Goal: Task Accomplishment & Management: Use online tool/utility

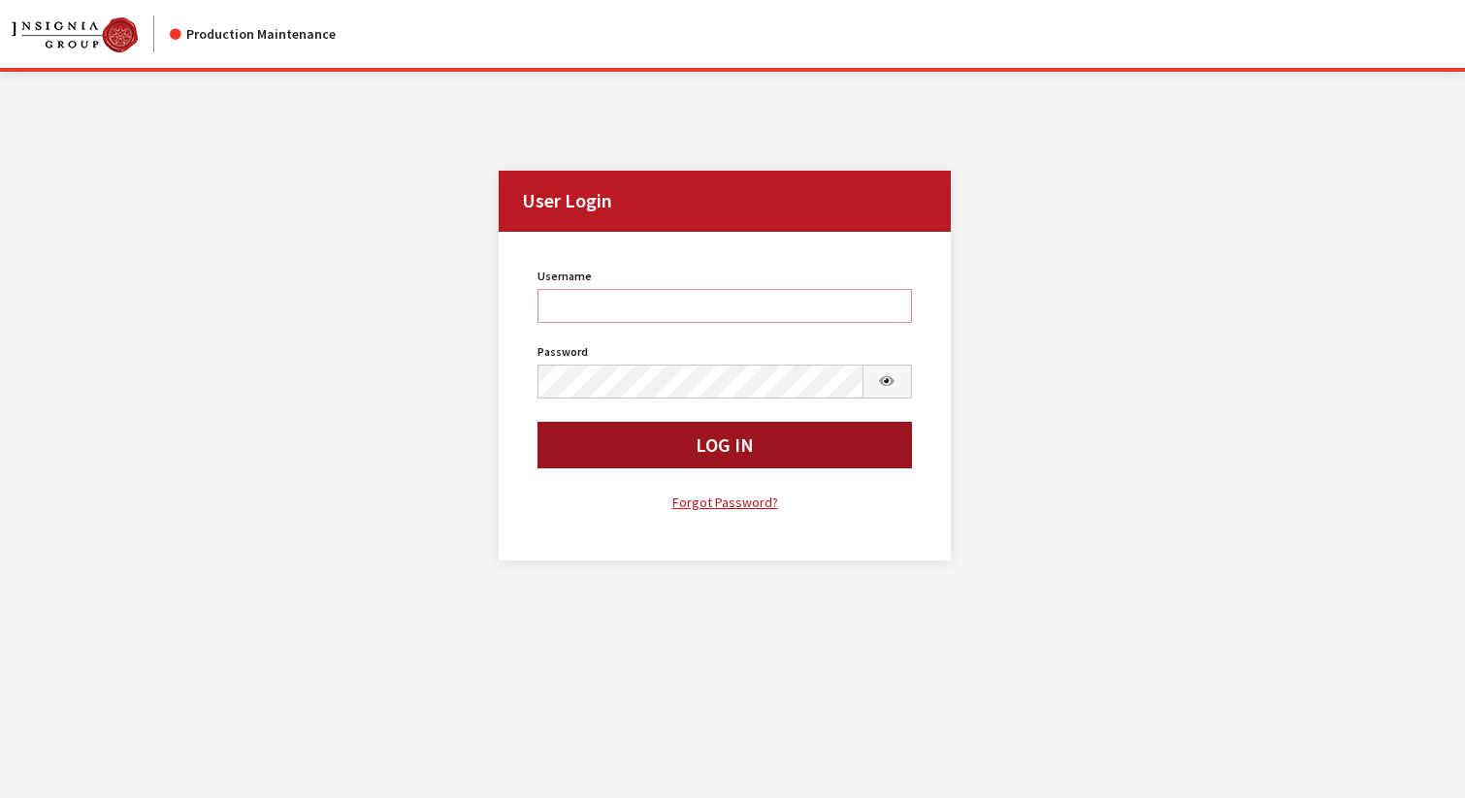
type input "svongsouthi"
click at [580, 458] on button "Log In" at bounding box center [724, 445] width 374 height 47
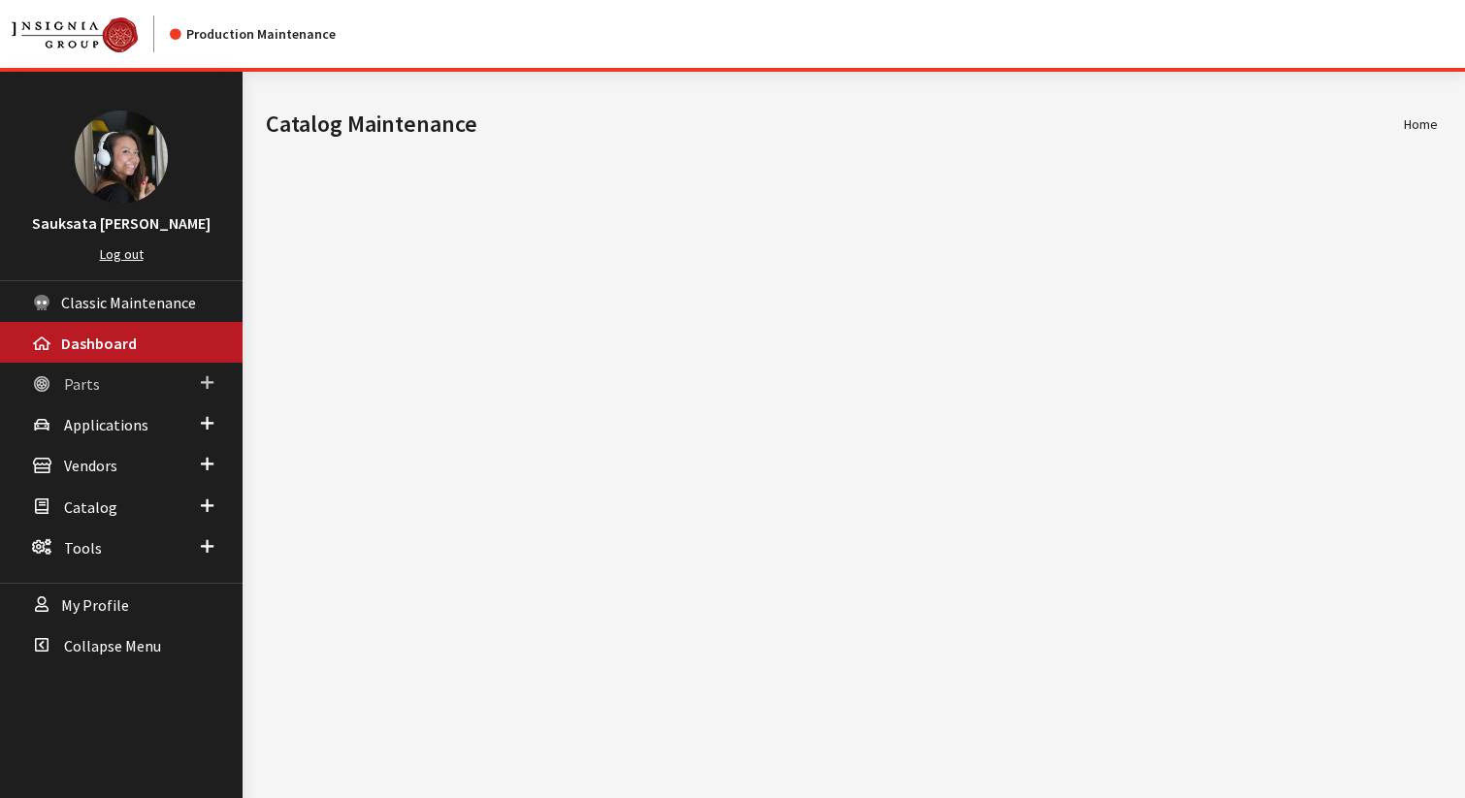
click at [83, 386] on span "Parts" at bounding box center [82, 383] width 36 height 19
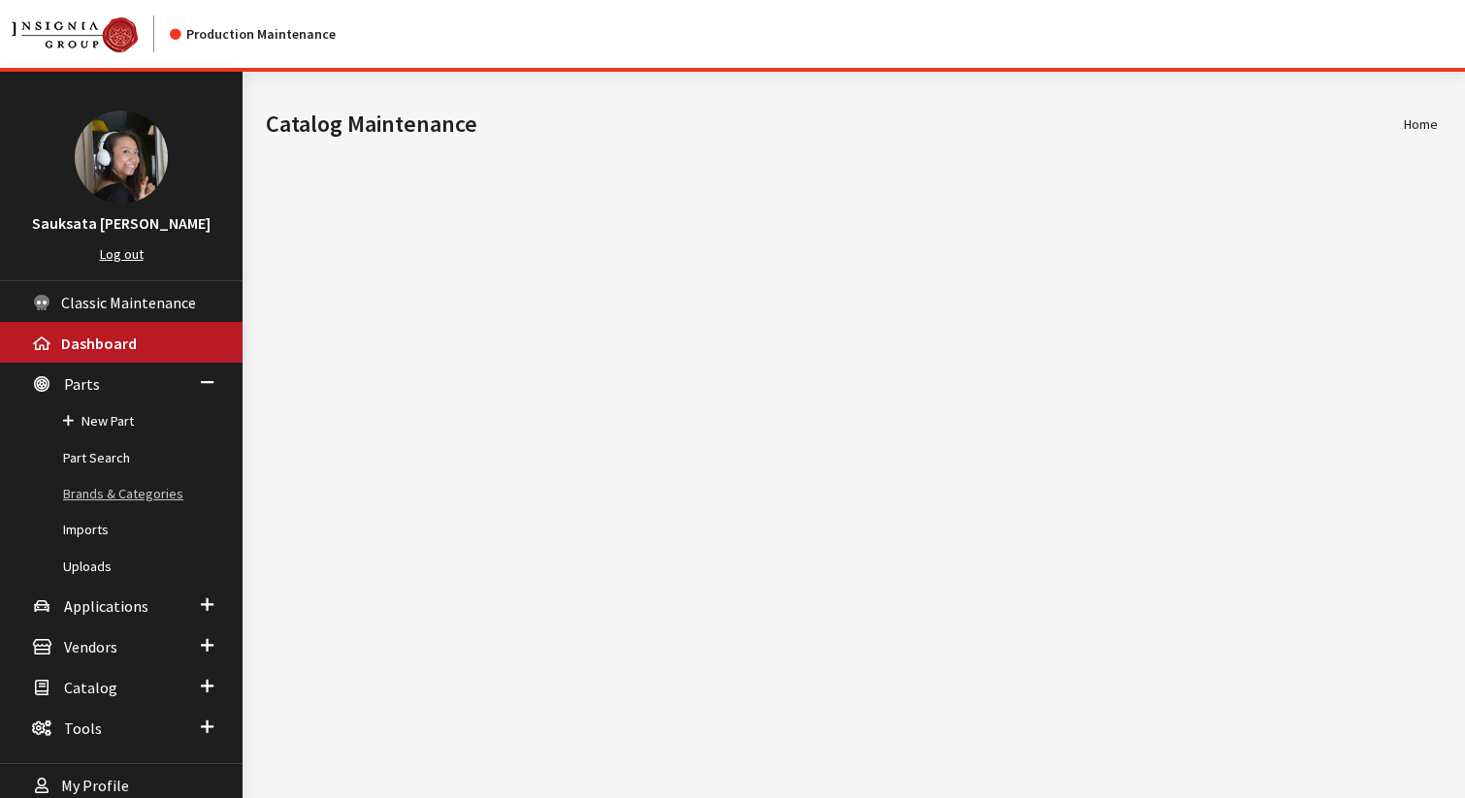
click at [75, 490] on link "Brands & Categories" at bounding box center [121, 494] width 243 height 36
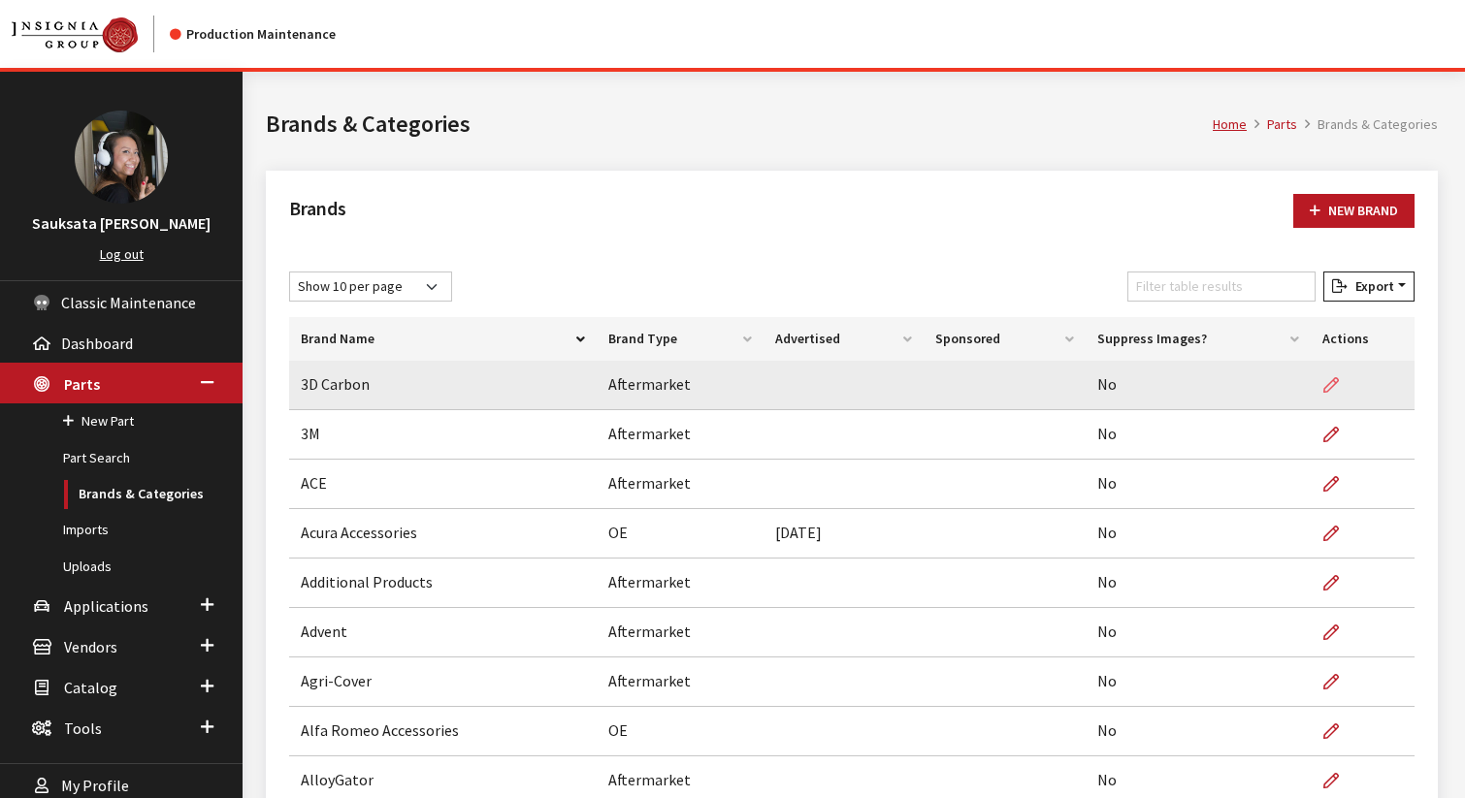
click at [1331, 379] on icon at bounding box center [1331, 386] width 16 height 16
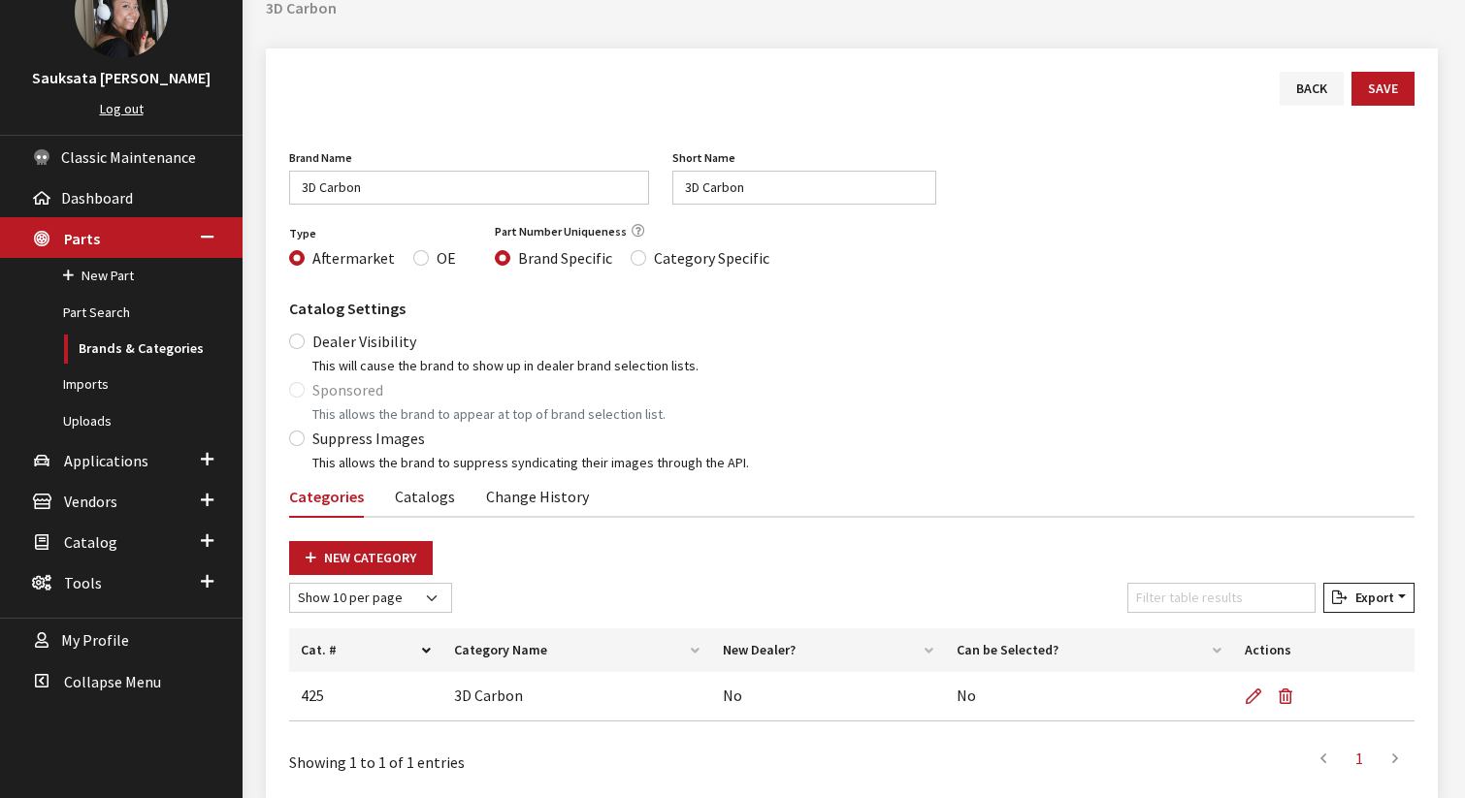
scroll to position [137, 0]
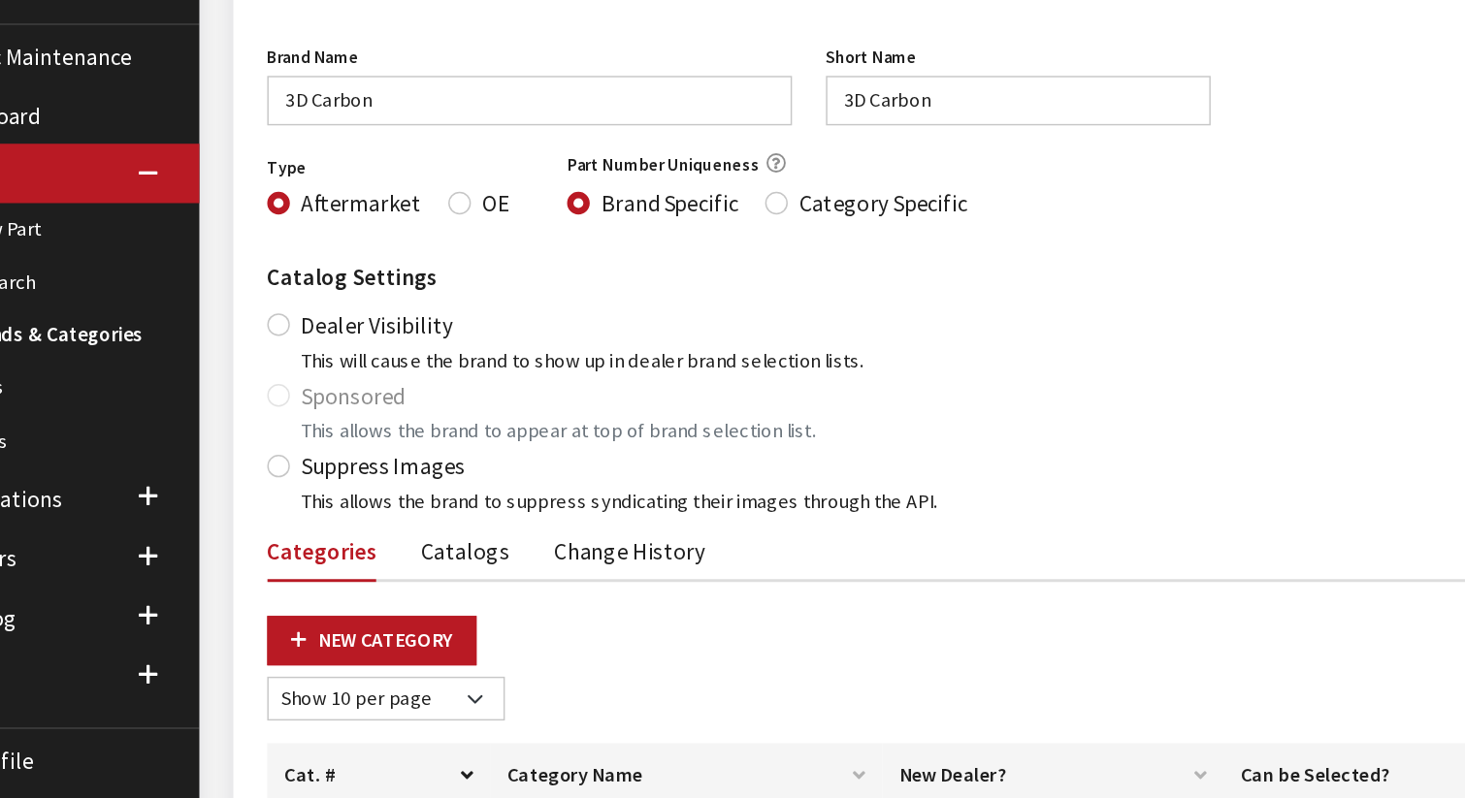
click at [337, 405] on label "Sponsored" at bounding box center [347, 398] width 71 height 23
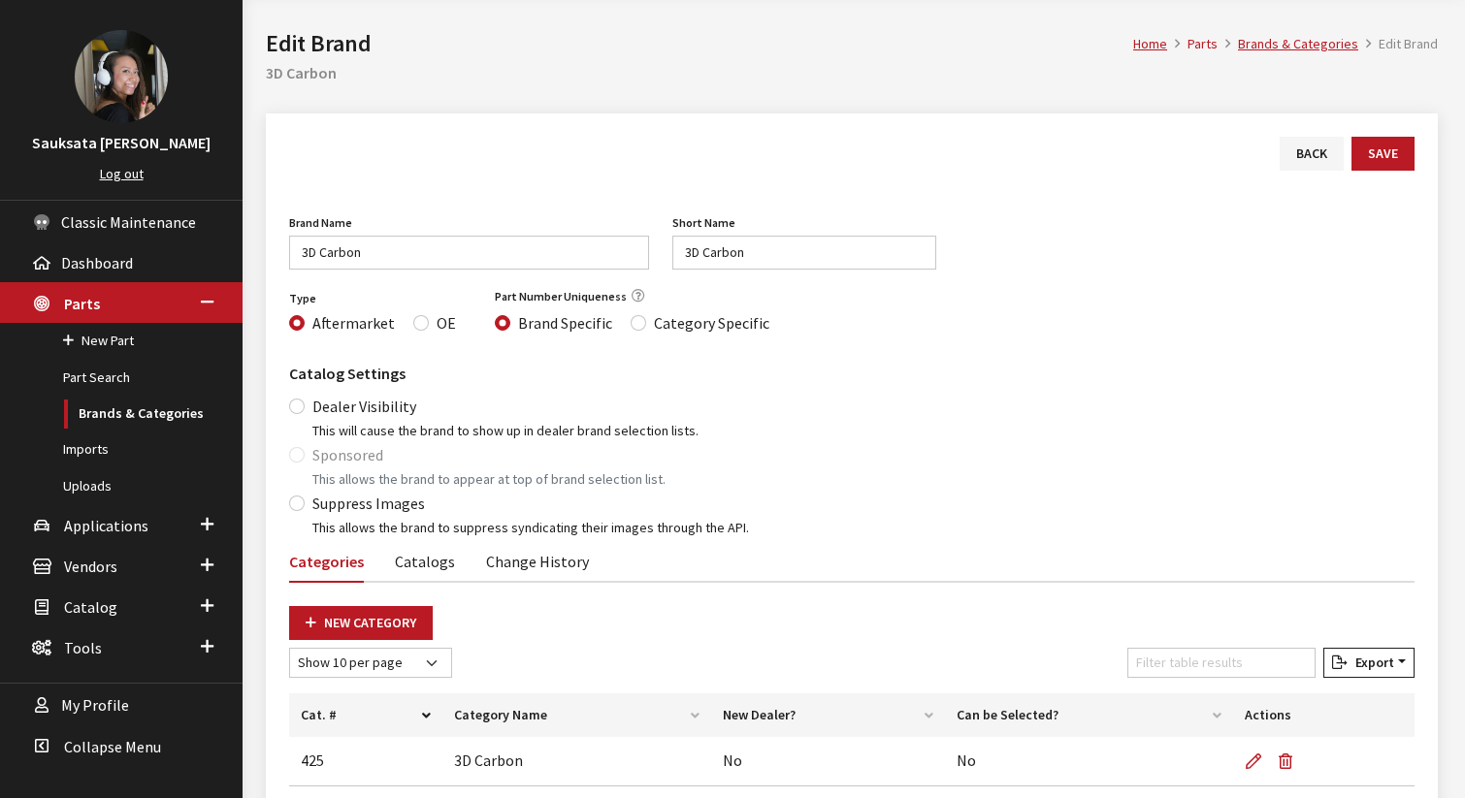
scroll to position [80, 0]
click at [300, 448] on div "Sponsored This allows the brand to appear at top of brand selection list." at bounding box center [851, 467] width 1125 height 47
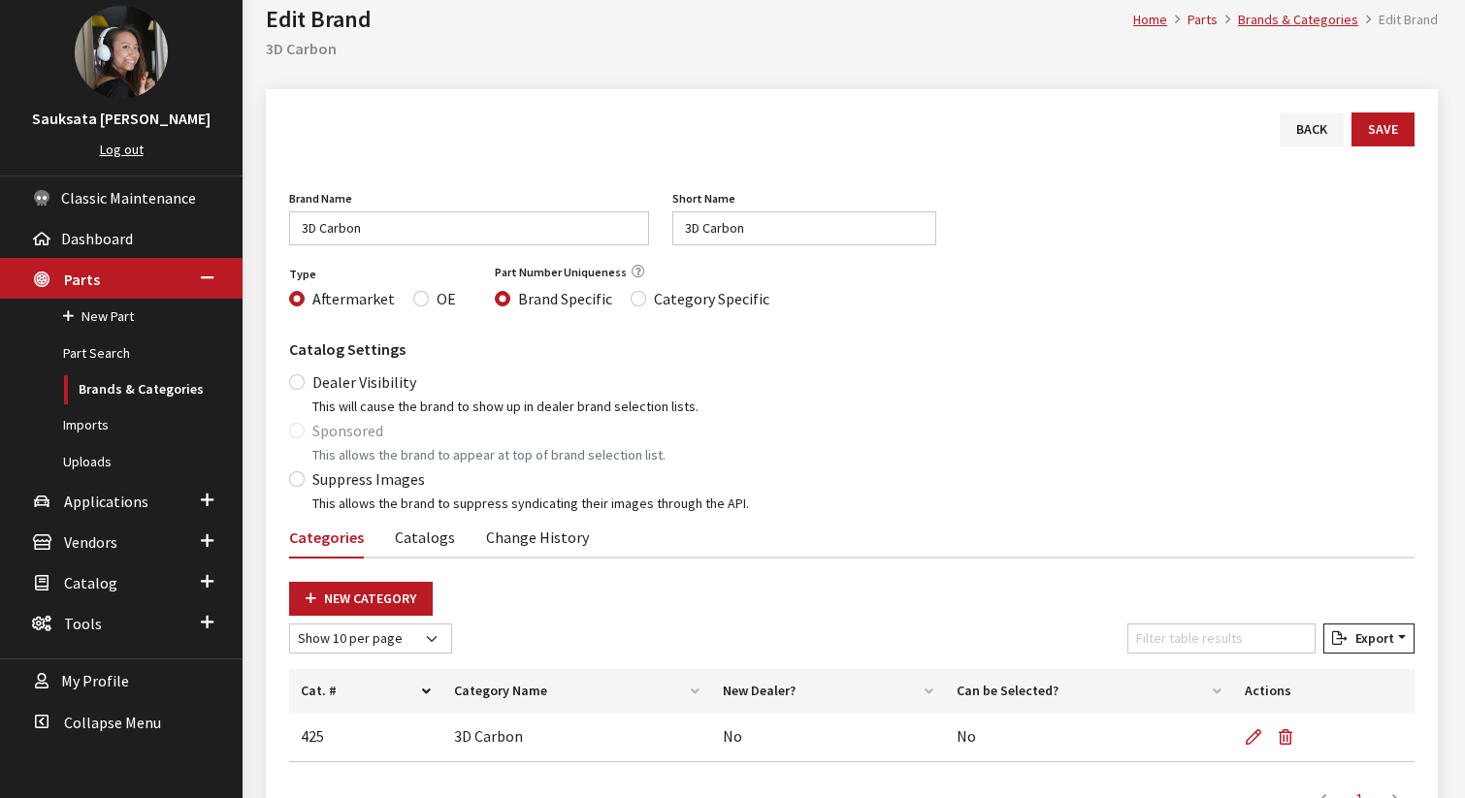
scroll to position [92, 0]
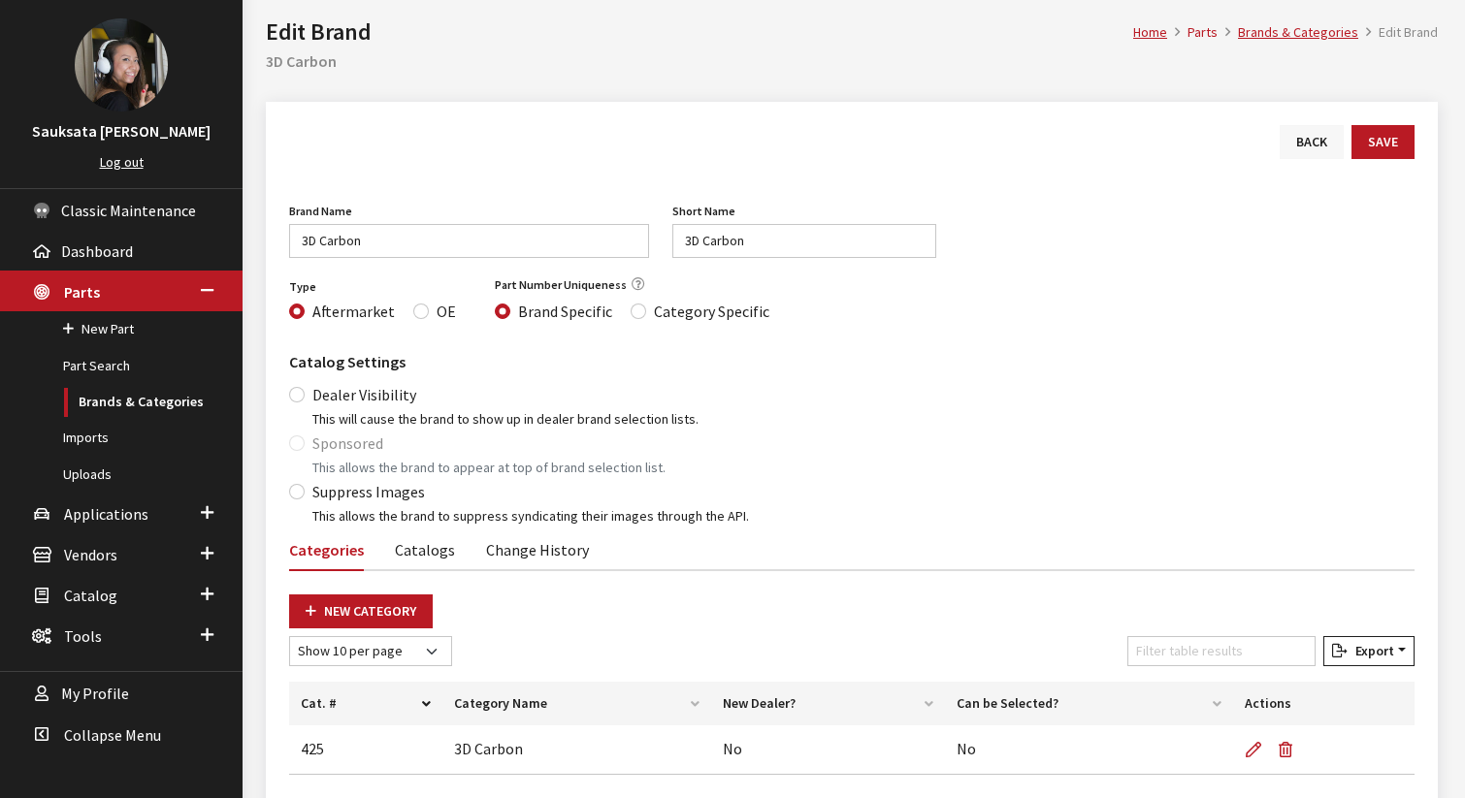
click at [1298, 140] on link "Back" at bounding box center [1312, 142] width 64 height 34
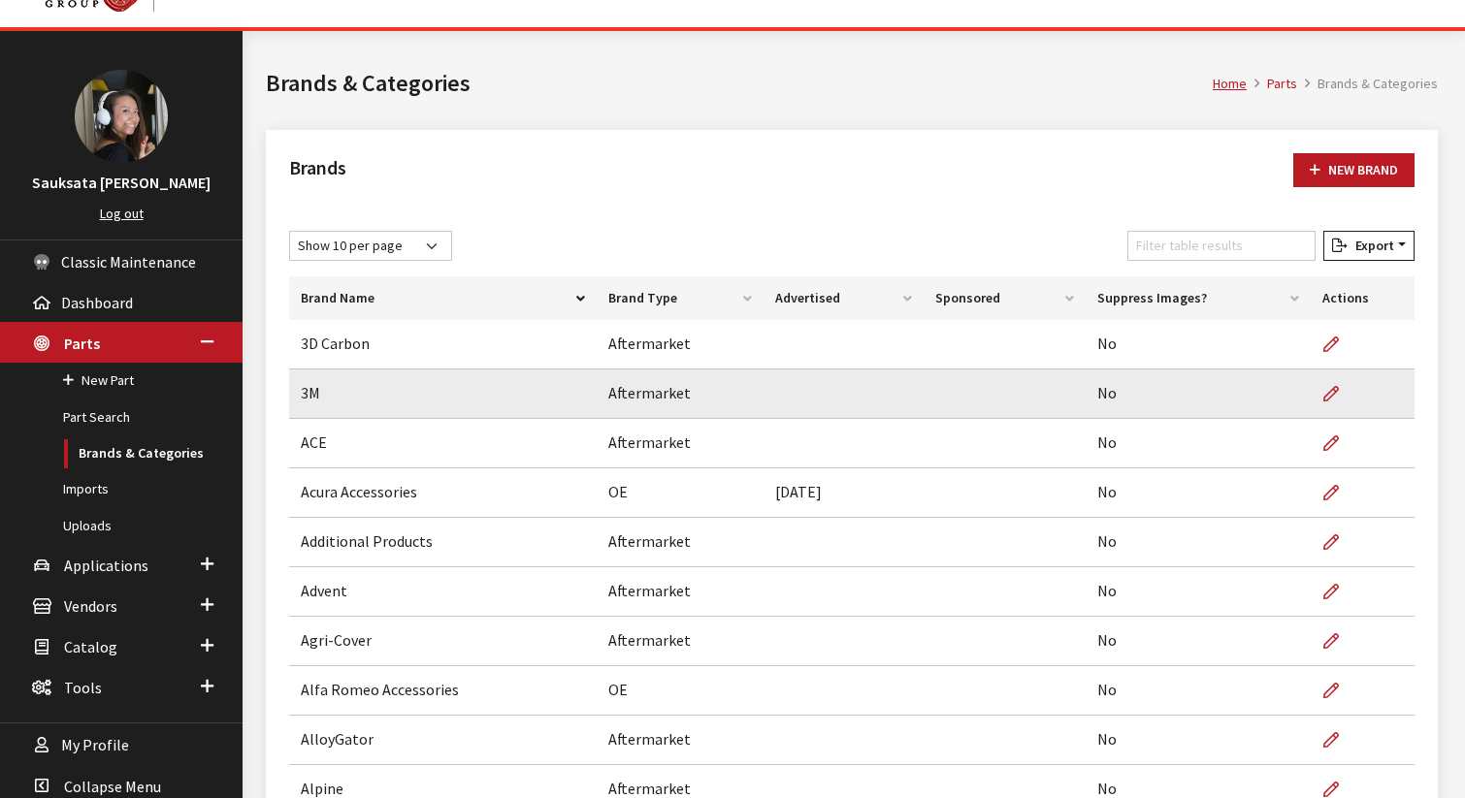
scroll to position [43, 0]
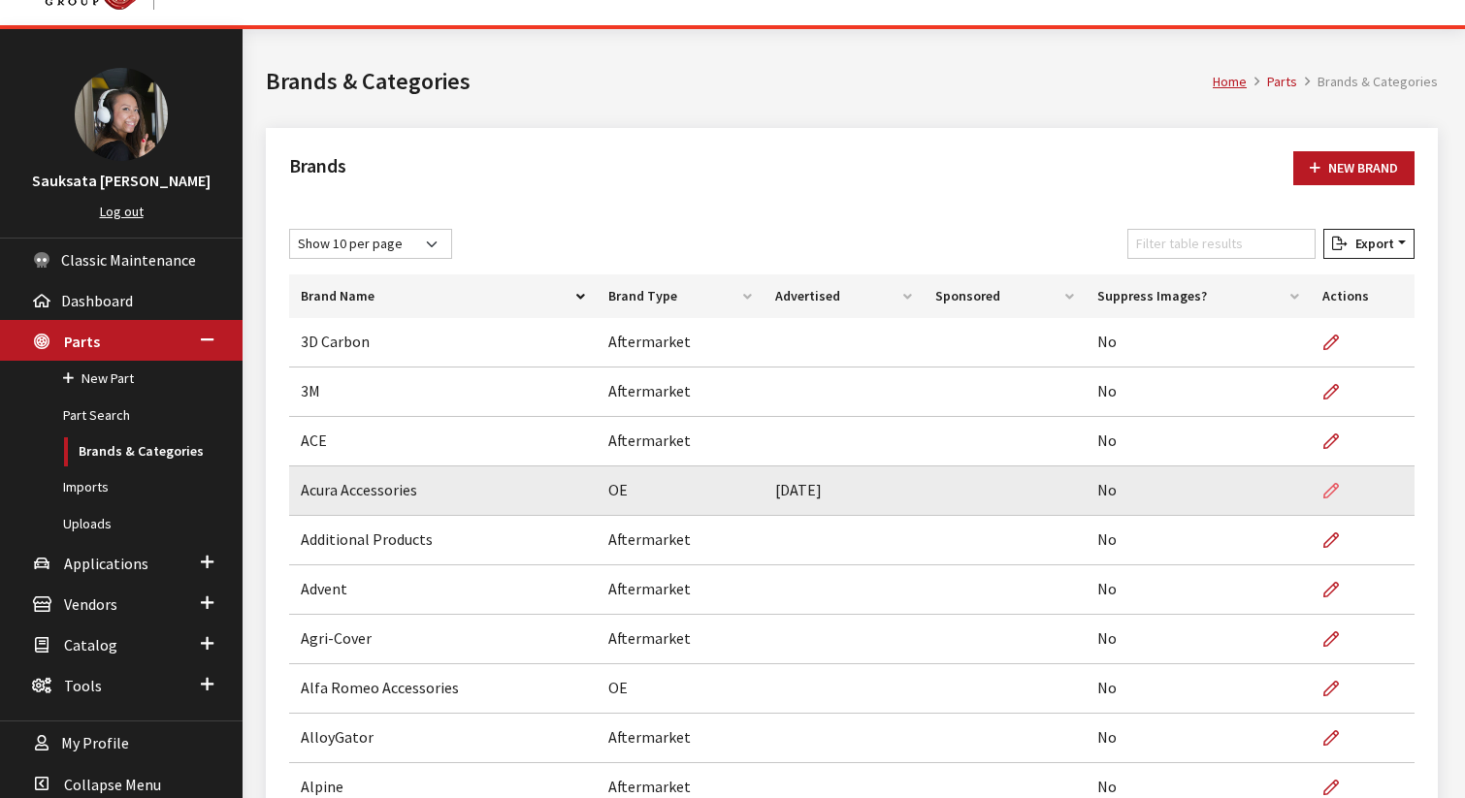
click at [1328, 488] on icon at bounding box center [1331, 492] width 16 height 16
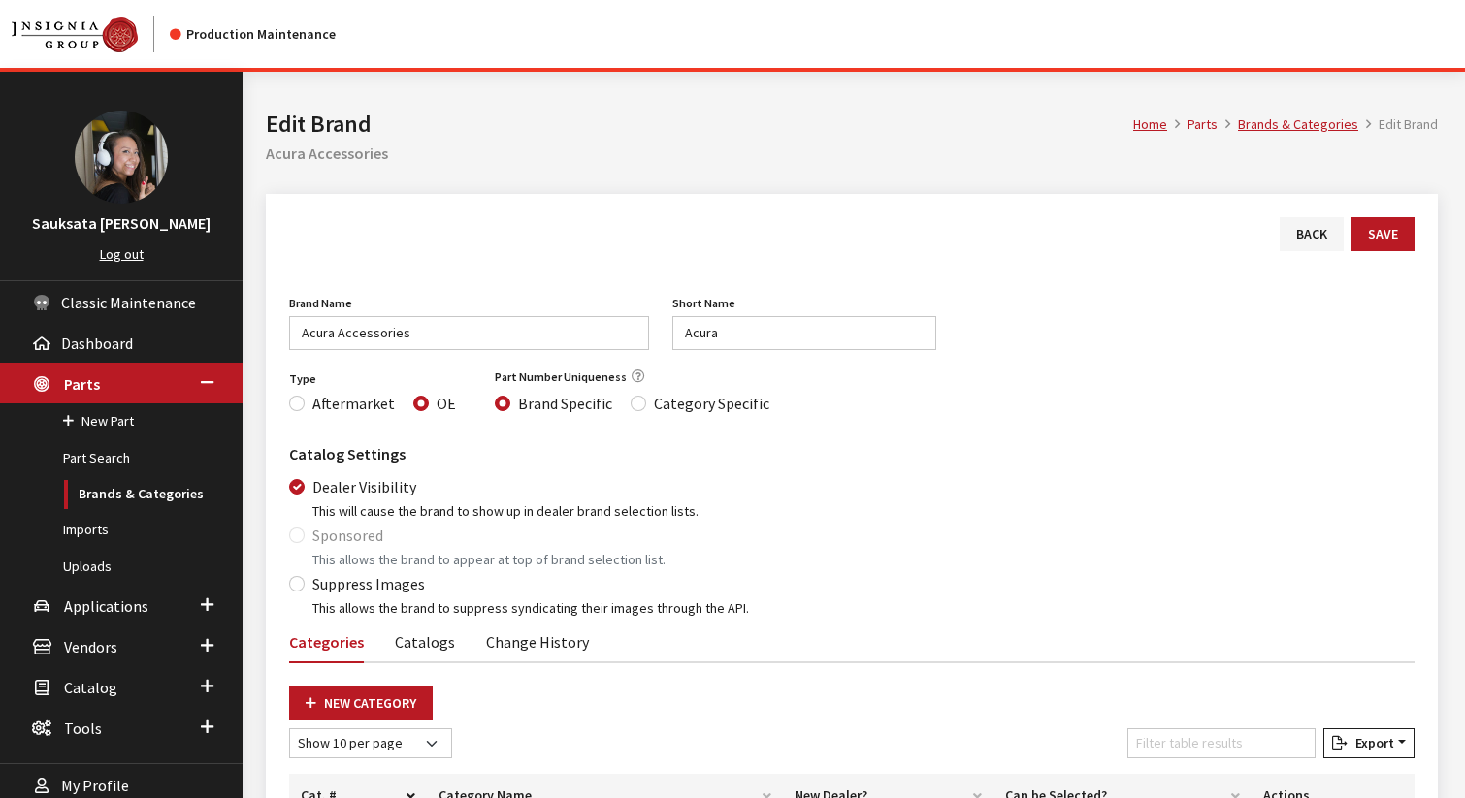
click at [296, 537] on div "Sponsored This allows the brand to appear at top of brand selection list." at bounding box center [851, 547] width 1125 height 47
click at [1303, 234] on link "Back" at bounding box center [1312, 234] width 64 height 34
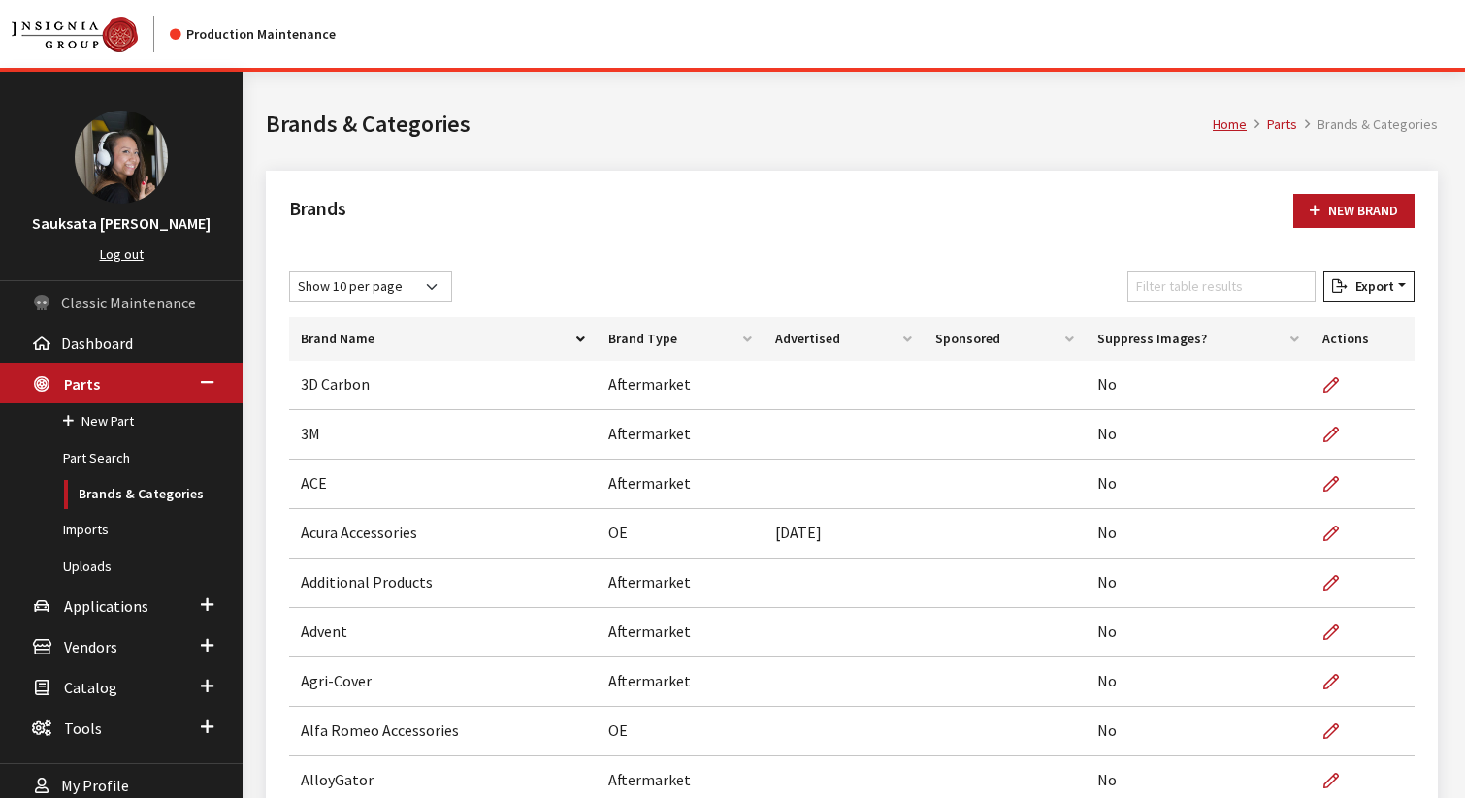
click at [120, 310] on span "Classic Maintenance" at bounding box center [128, 302] width 135 height 19
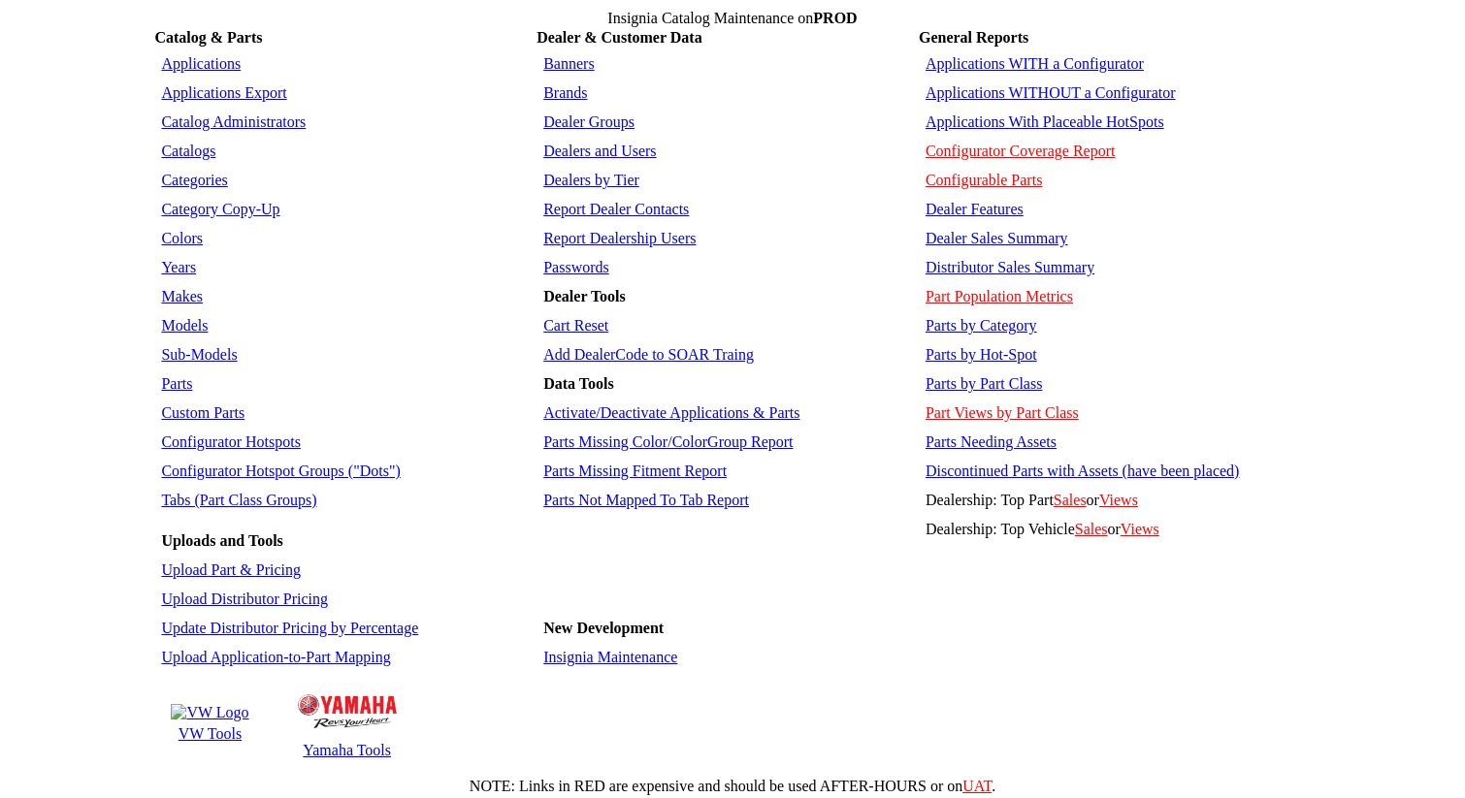
click at [173, 346] on link "Sub-Models" at bounding box center [199, 354] width 76 height 16
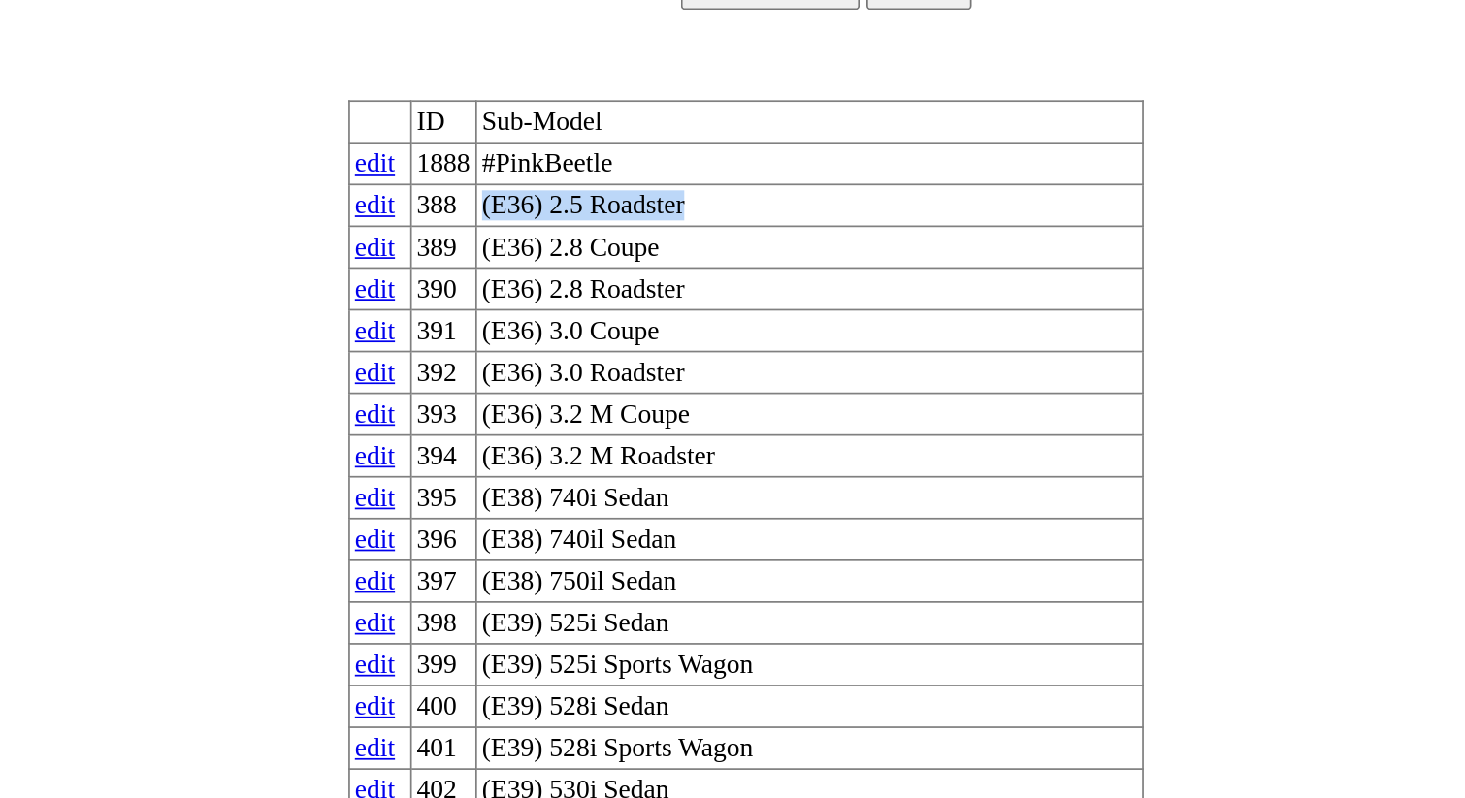
drag, startPoint x: 720, startPoint y: 178, endPoint x: 602, endPoint y: 183, distance: 117.5
click at [602, 183] on td "(E36) 2.5 Roadster" at bounding box center [768, 192] width 387 height 24
copy td "(E36) 2.5 Roadster"
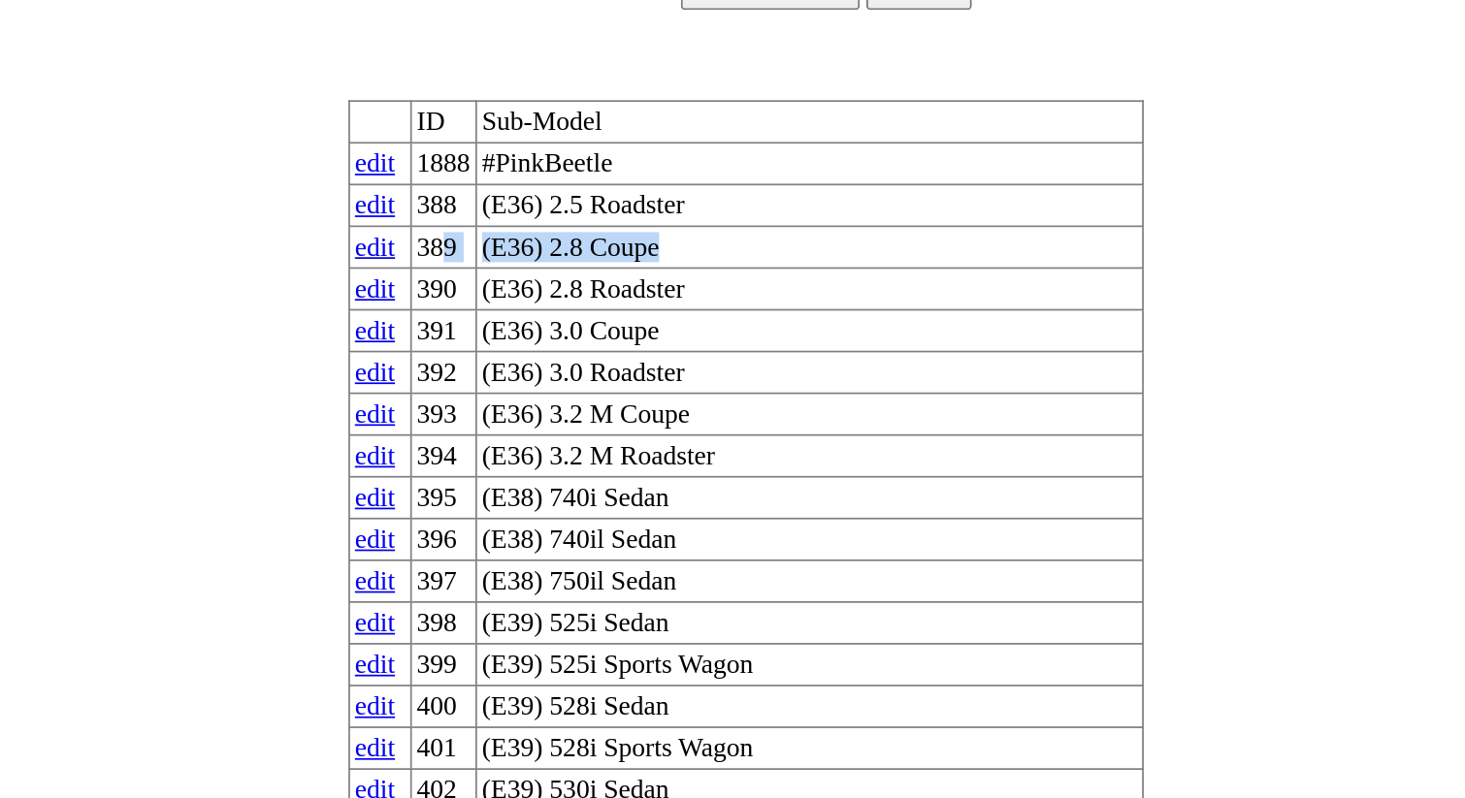
drag, startPoint x: 708, startPoint y: 205, endPoint x: 581, endPoint y: 198, distance: 127.3
click at [581, 205] on tr "edit 389 (E36) 2.8 Coupe" at bounding box center [732, 217] width 461 height 24
click at [703, 205] on td "(E36) 2.8 Coupe" at bounding box center [768, 217] width 387 height 24
drag, startPoint x: 711, startPoint y: 196, endPoint x: 590, endPoint y: 198, distance: 121.3
click at [590, 205] on tr "edit 389 (E36) 2.8 Coupe" at bounding box center [732, 217] width 461 height 24
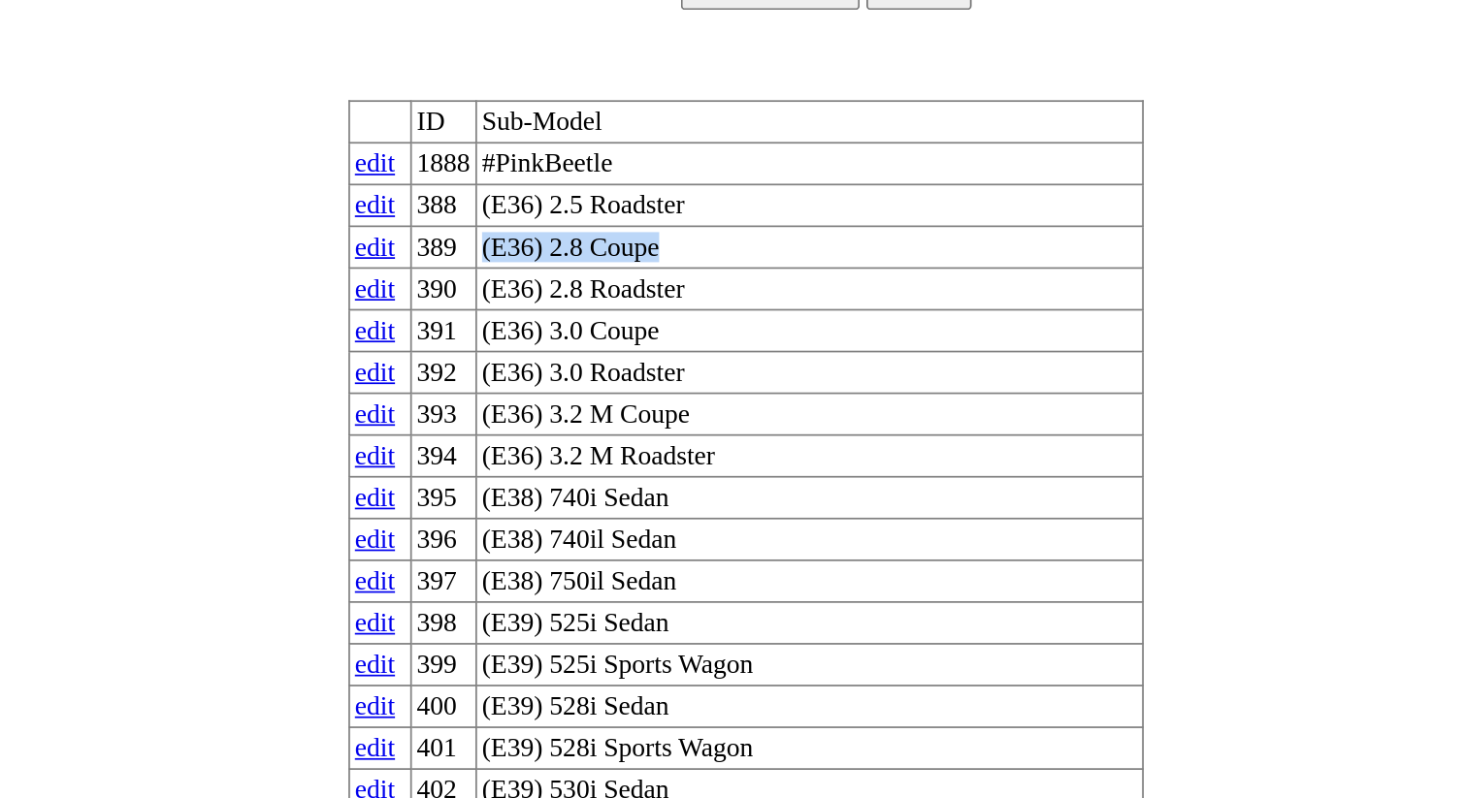
copy tr "(E36) 2.8 Coupe"
drag, startPoint x: 725, startPoint y: 223, endPoint x: 596, endPoint y: 224, distance: 129.0
click at [596, 229] on tr "edit 390 (E36) 2.8 Roadster" at bounding box center [732, 241] width 461 height 24
copy tr "(E36) 2.8 Roadster"
drag, startPoint x: 712, startPoint y: 247, endPoint x: 601, endPoint y: 247, distance: 111.6
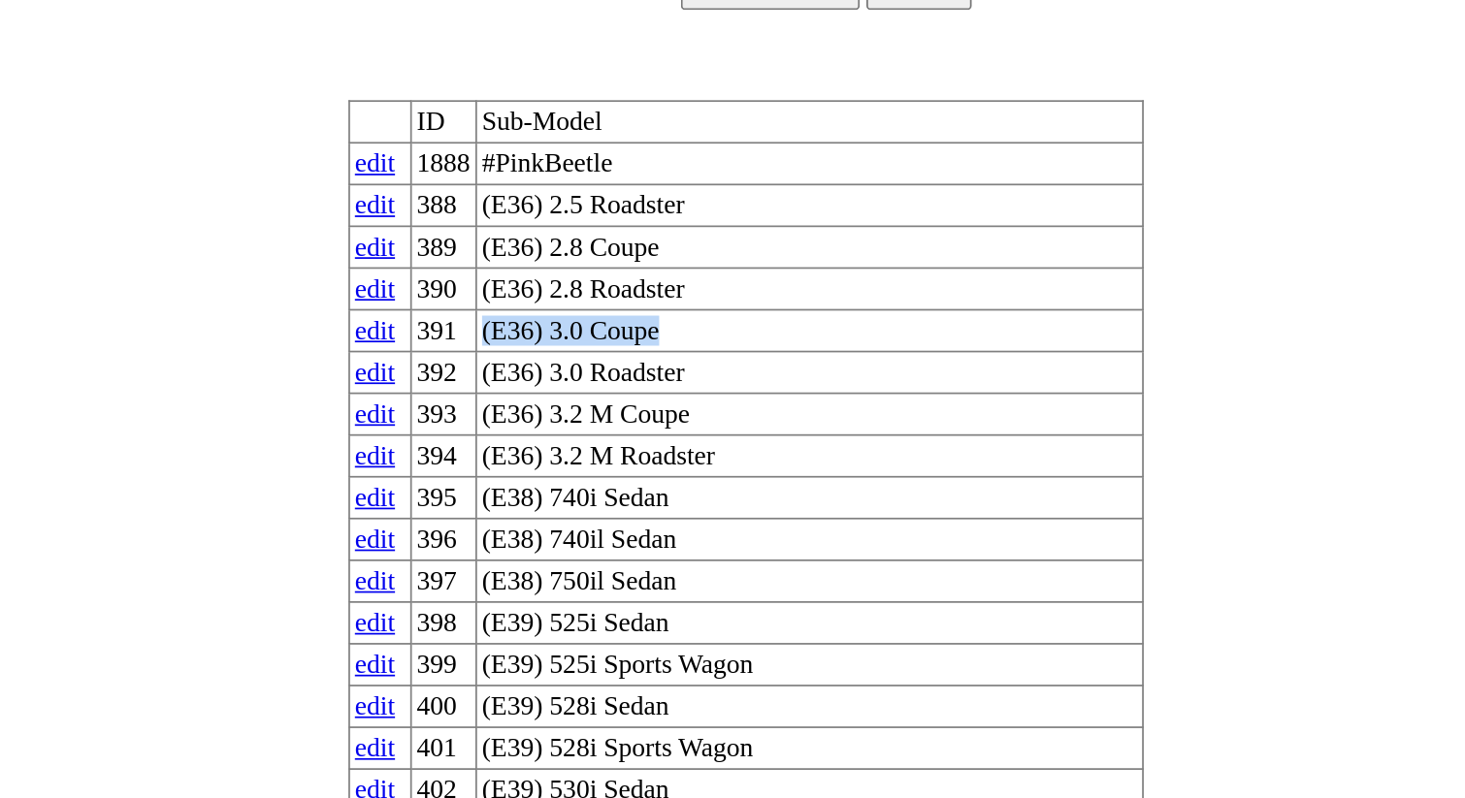
click at [601, 253] on td "(E36) 3.0 Coupe" at bounding box center [768, 265] width 387 height 24
copy td "(E36) 3.0 Coupe"
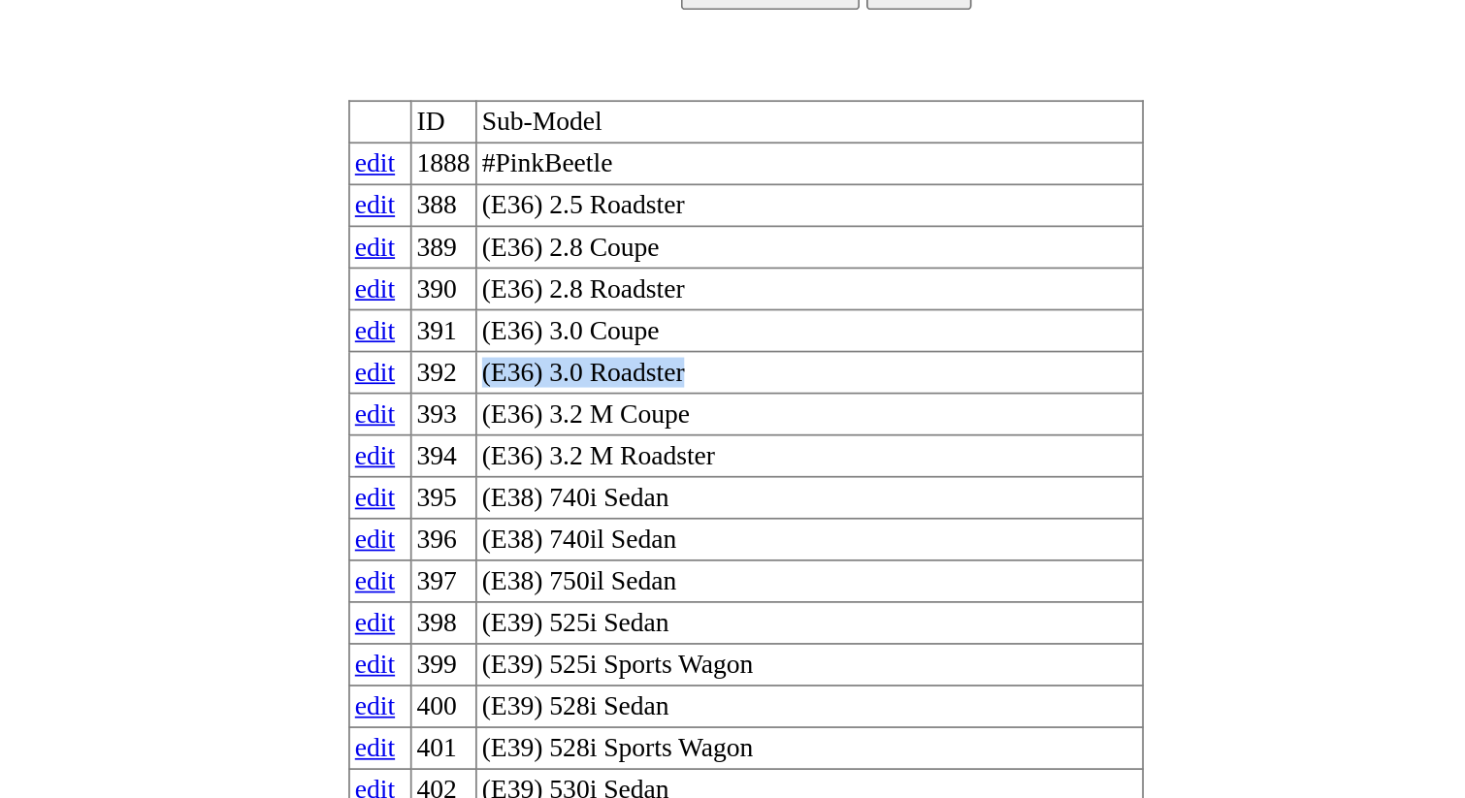
drag, startPoint x: 739, startPoint y: 267, endPoint x: 591, endPoint y: 266, distance: 148.4
click at [591, 277] on tr "edit 392 (E36) 3.0 Roadster" at bounding box center [732, 289] width 461 height 24
copy tr "(E36) 3.0 Roadster"
drag, startPoint x: 733, startPoint y: 284, endPoint x: 597, endPoint y: 285, distance: 136.8
click at [597, 302] on tr "edit 393 (E36) 3.2 M Coupe" at bounding box center [732, 314] width 461 height 24
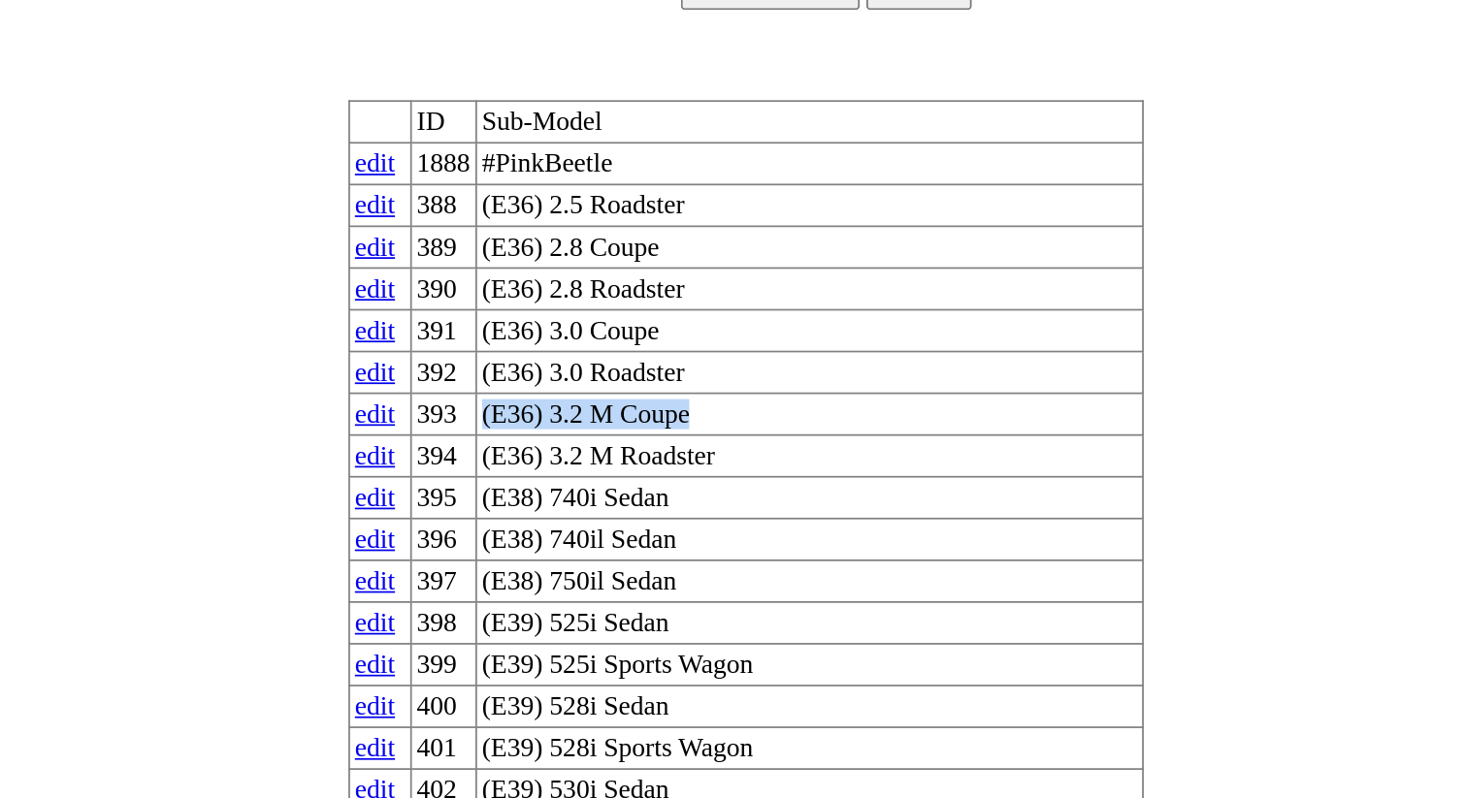
copy tr "(E36) 3.2 M Coupe"
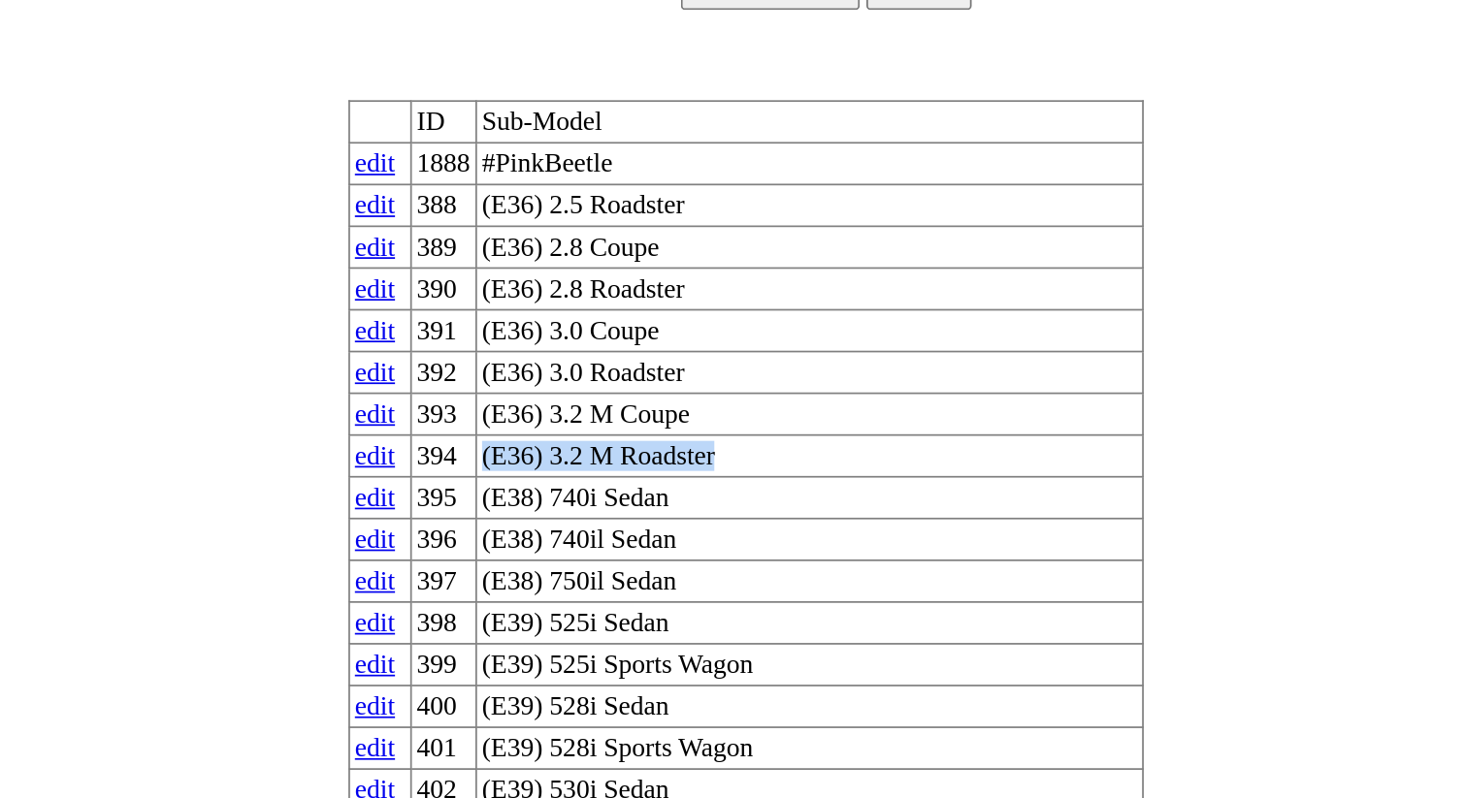
drag, startPoint x: 753, startPoint y: 306, endPoint x: 600, endPoint y: 307, distance: 153.3
click at [600, 326] on td "(E36) 3.2 M Roadster" at bounding box center [768, 338] width 387 height 24
copy td "(E36) 3.2 M Roadster"
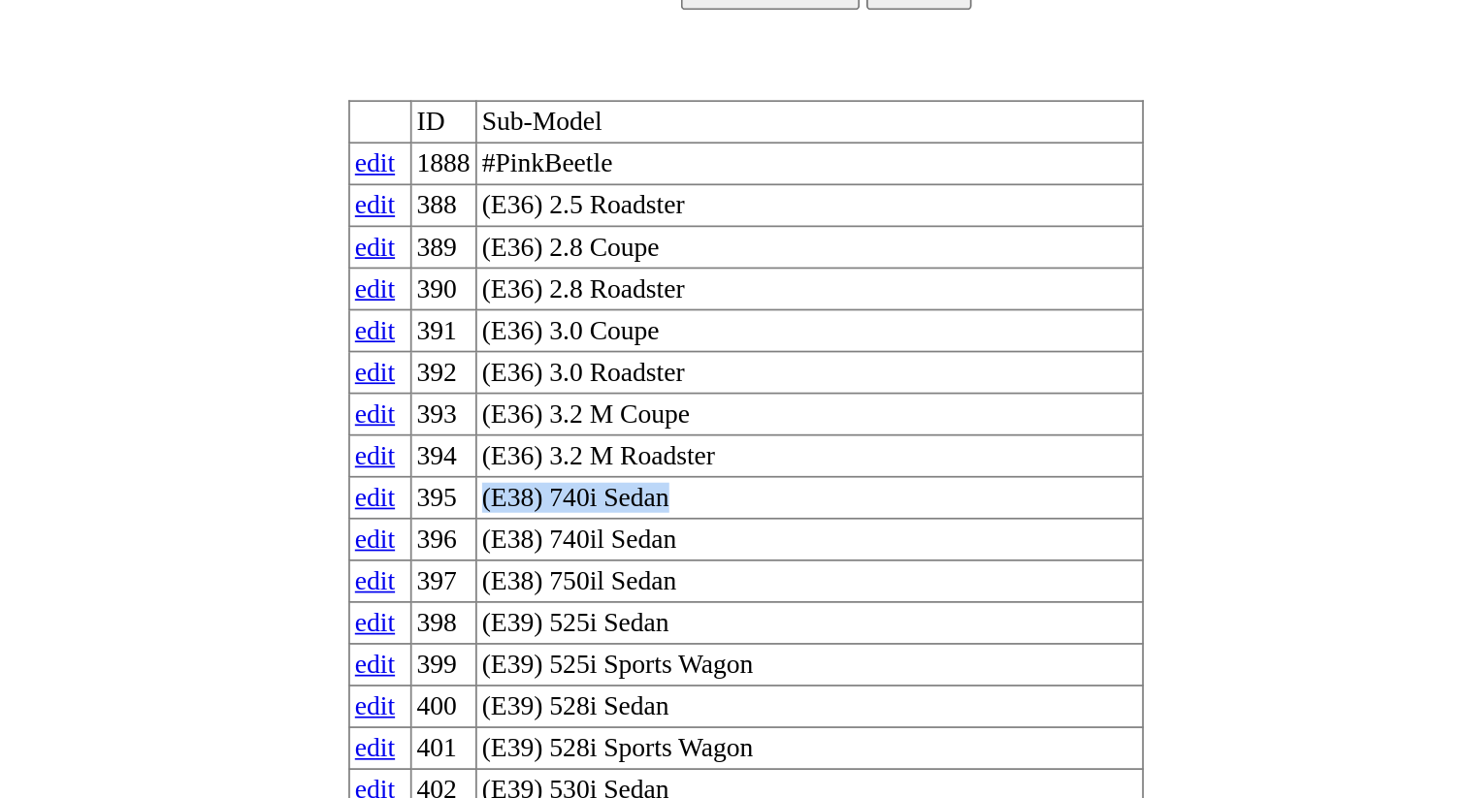
drag, startPoint x: 711, startPoint y: 337, endPoint x: 592, endPoint y: 335, distance: 119.3
click at [592, 350] on tr "edit 395 (E38) 740i Sedan" at bounding box center [732, 362] width 461 height 24
copy tr "(E38) 740i Sedan"
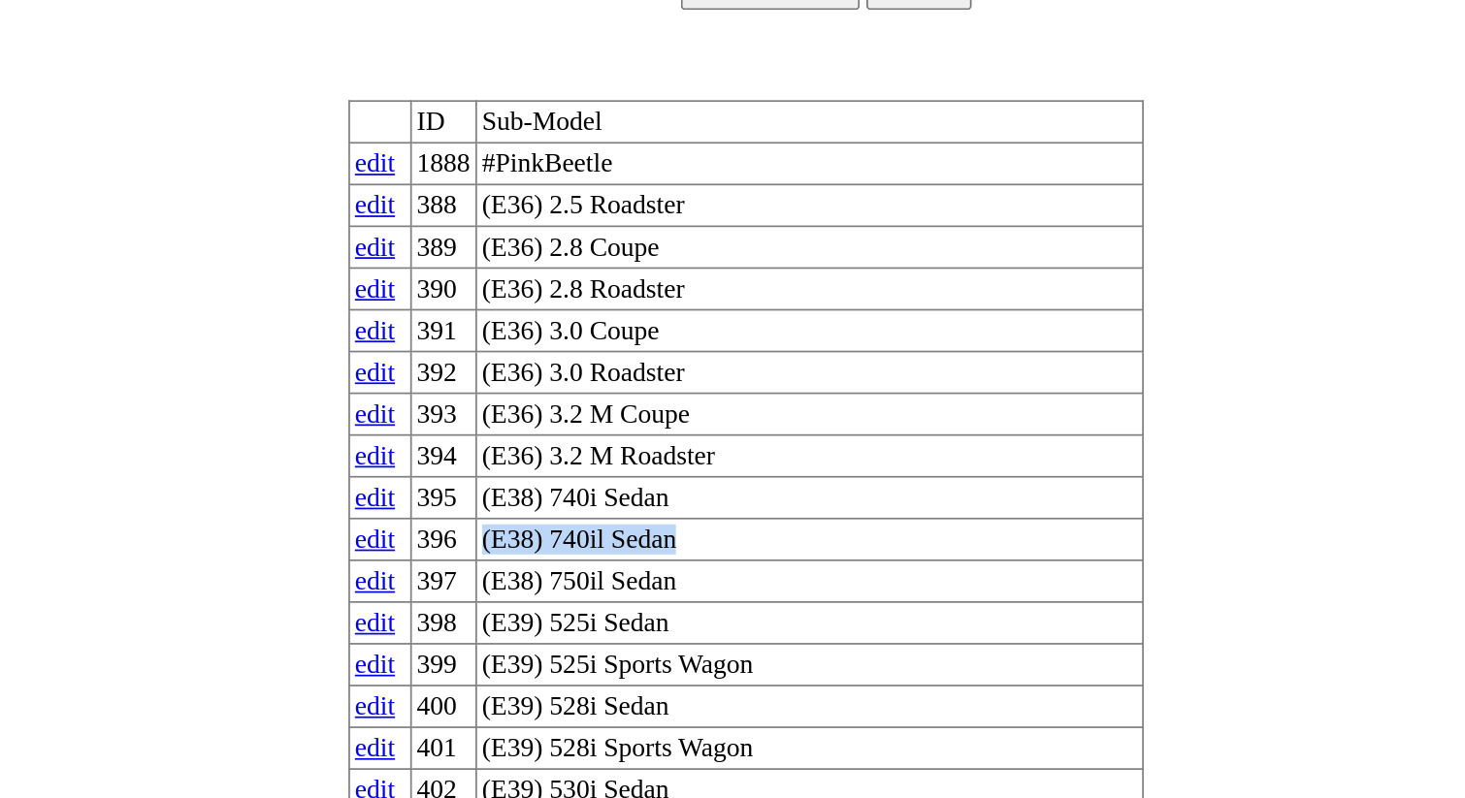
drag, startPoint x: 711, startPoint y: 356, endPoint x: 598, endPoint y: 356, distance: 113.5
click at [598, 374] on tr "edit 396 (E38) 740il Sedan" at bounding box center [732, 386] width 461 height 24
copy tr "(E38) 740il Sedan"
click at [529, 161] on link "edit" at bounding box center [516, 167] width 23 height 16
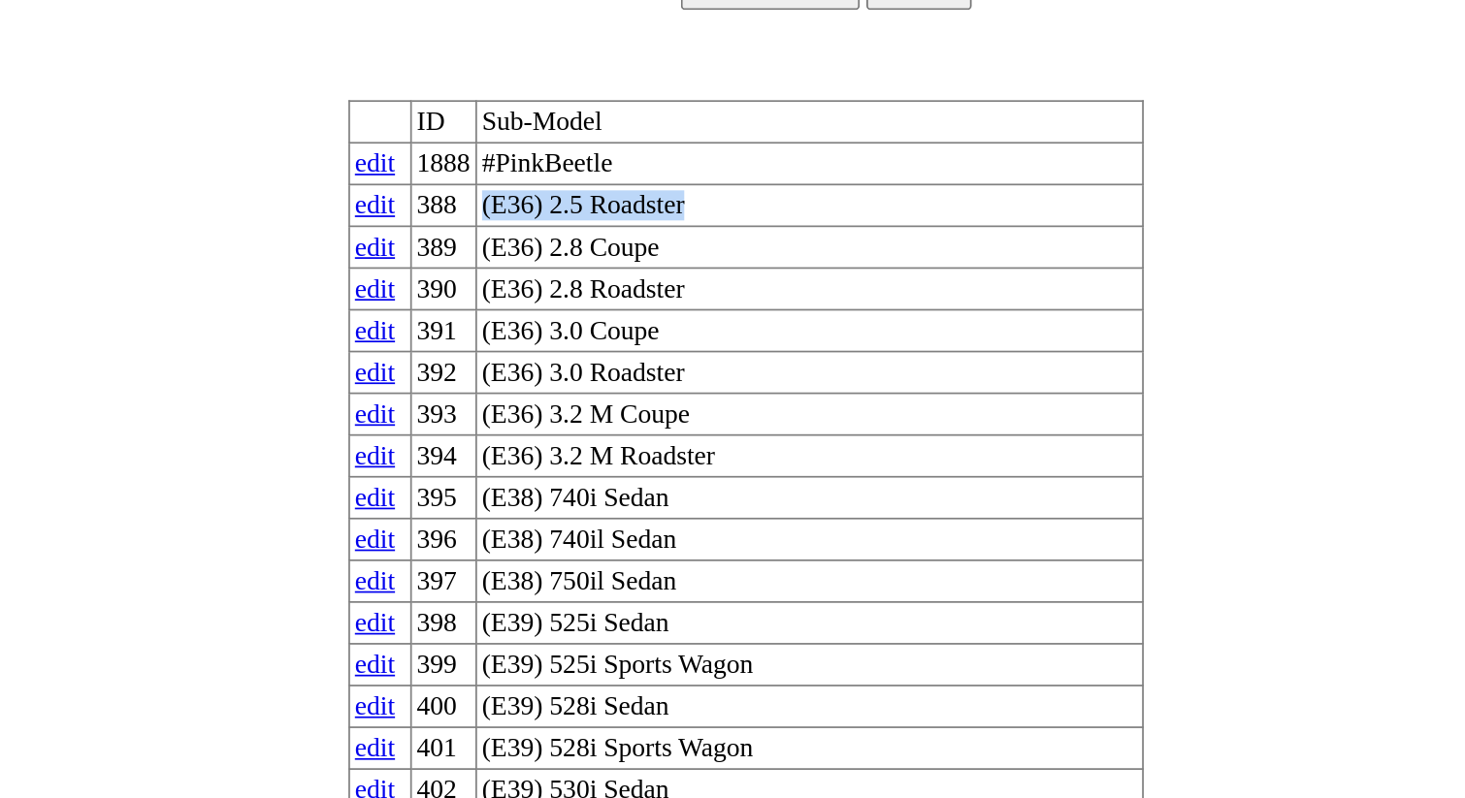
drag, startPoint x: 738, startPoint y: 179, endPoint x: 602, endPoint y: 179, distance: 136.8
click at [602, 180] on td "(E36) 2.5 Roadster" at bounding box center [768, 192] width 387 height 24
copy td "(E36) 2.5 Roadster"
